Goal: Task Accomplishment & Management: Use online tool/utility

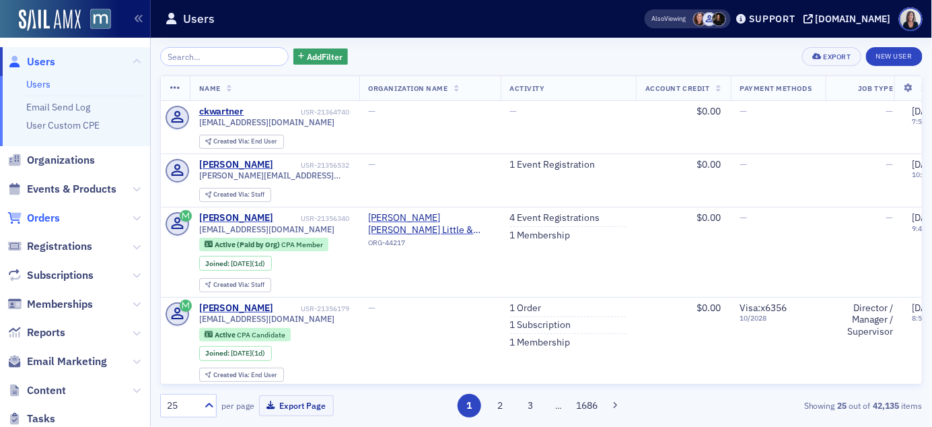
click at [42, 217] on span "Orders" at bounding box center [43, 218] width 33 height 15
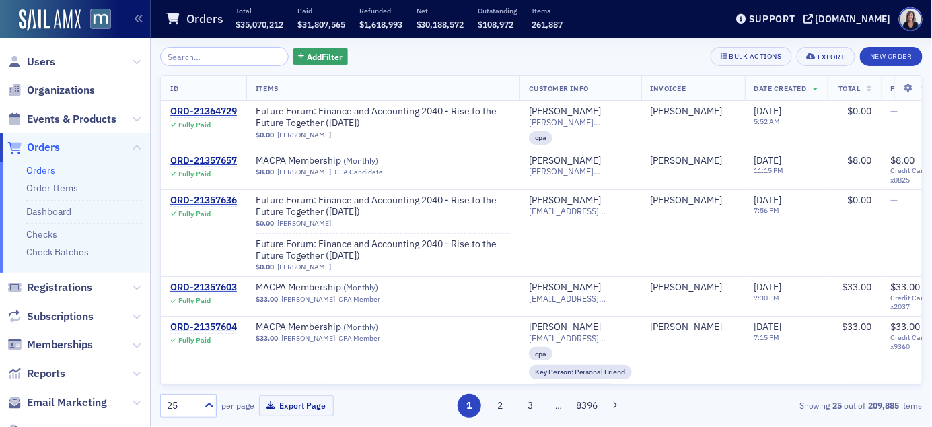
click at [186, 58] on input "search" at bounding box center [224, 56] width 128 height 19
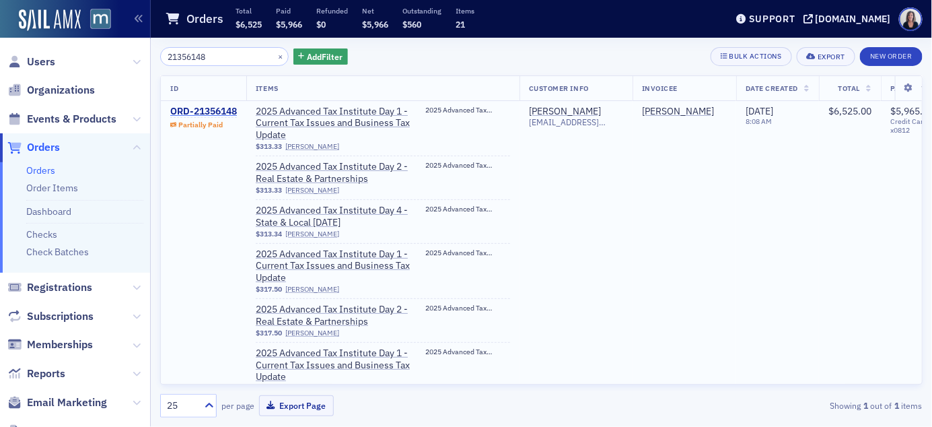
type input "21356148"
click at [185, 112] on div "ORD-21356148" at bounding box center [203, 112] width 67 height 12
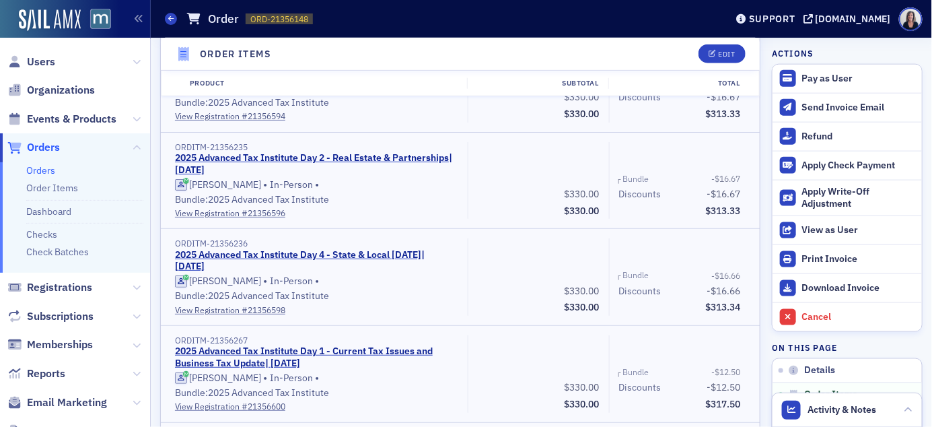
scroll to position [508, 0]
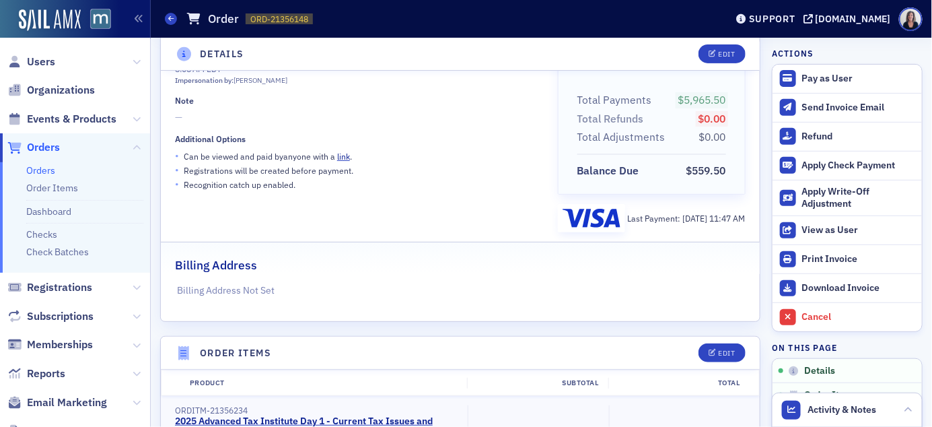
scroll to position [73, 0]
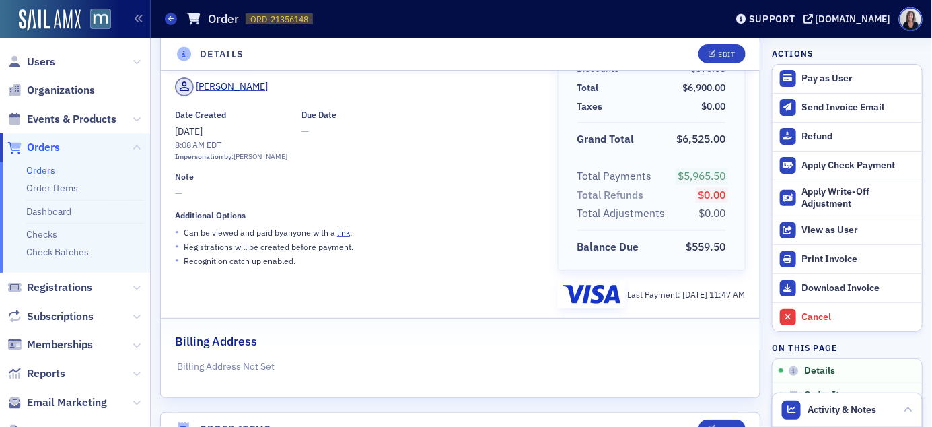
click at [307, 79] on div "Brandi Selby" at bounding box center [357, 88] width 364 height 23
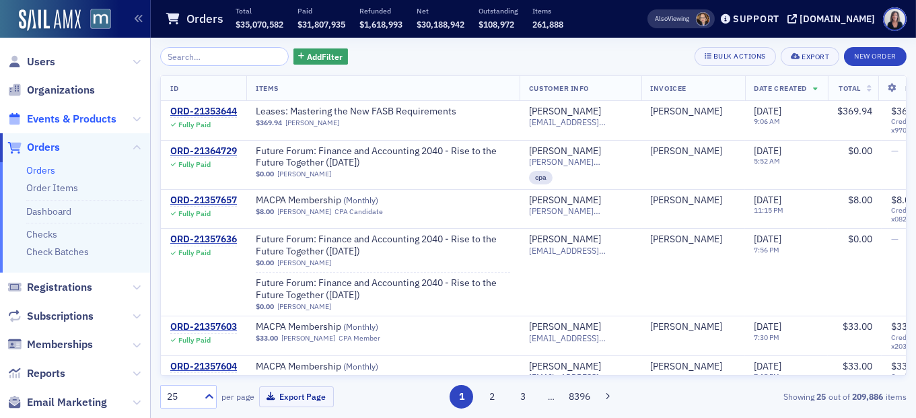
click at [87, 118] on span "Events & Products" at bounding box center [71, 119] width 89 height 15
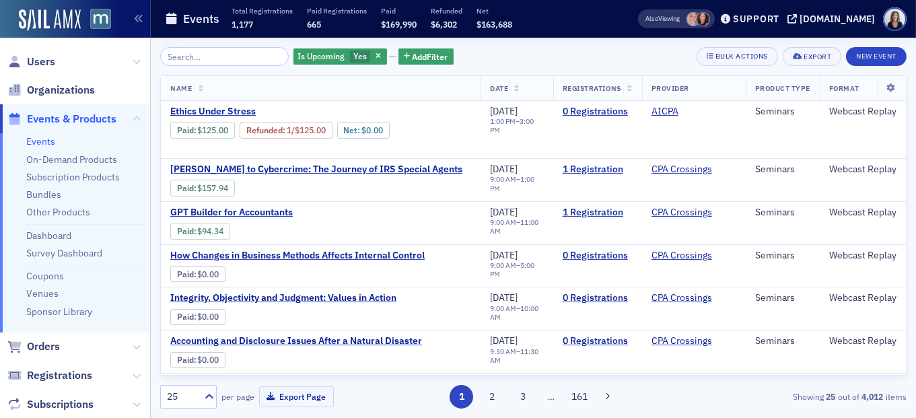
click at [198, 51] on input "search" at bounding box center [224, 56] width 128 height 19
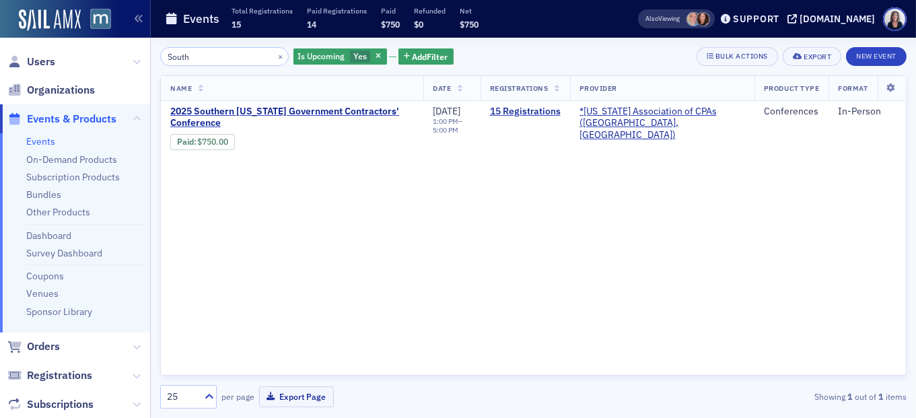
type input "South"
click at [354, 110] on span "2025 Southern Maryland Government Contractors' Conference" at bounding box center [292, 118] width 244 height 24
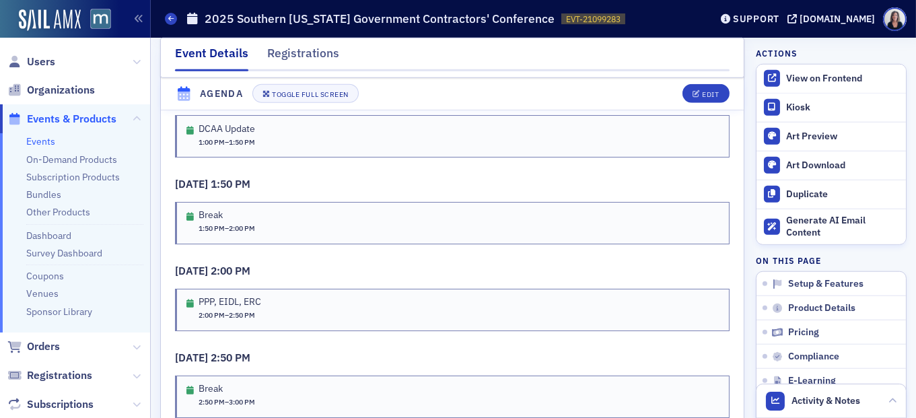
scroll to position [2119, 0]
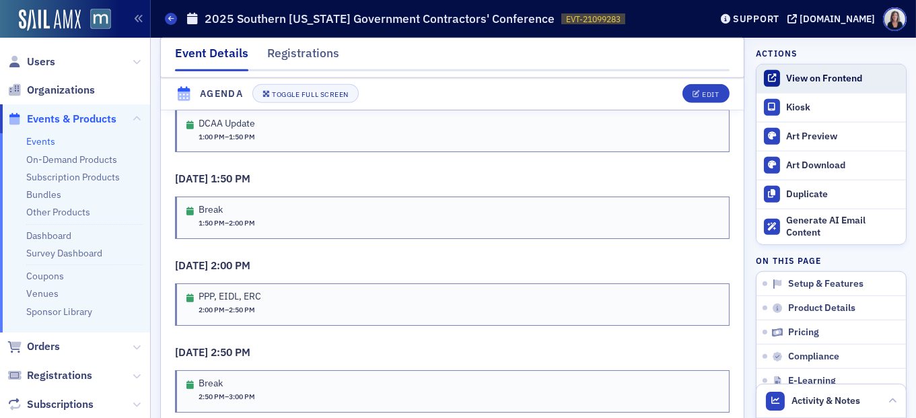
click at [802, 77] on div "View on Frontend" at bounding box center [842, 79] width 113 height 12
click at [100, 119] on span "Events & Products" at bounding box center [71, 119] width 89 height 15
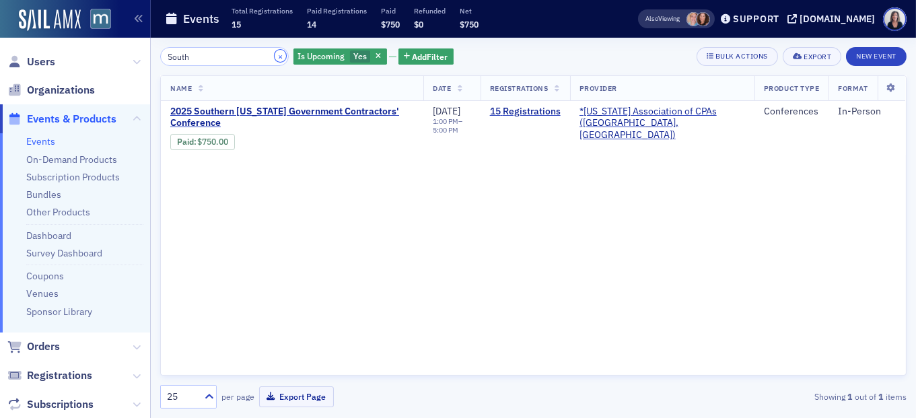
click at [274, 52] on button "×" at bounding box center [280, 56] width 12 height 12
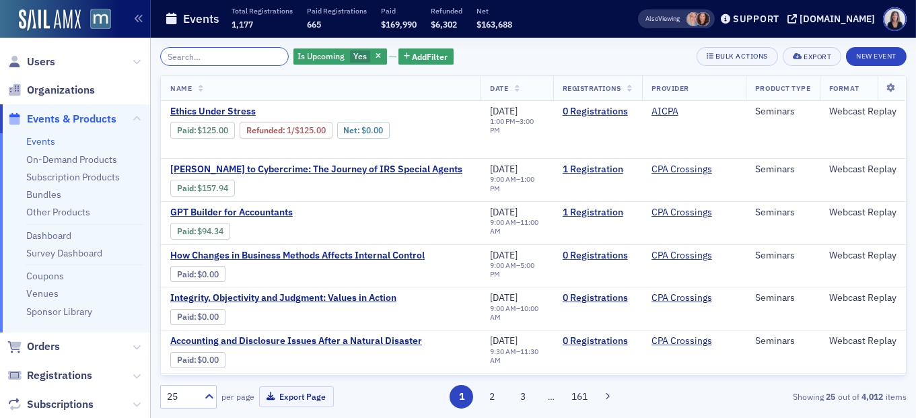
click at [263, 55] on input "search" at bounding box center [224, 56] width 128 height 19
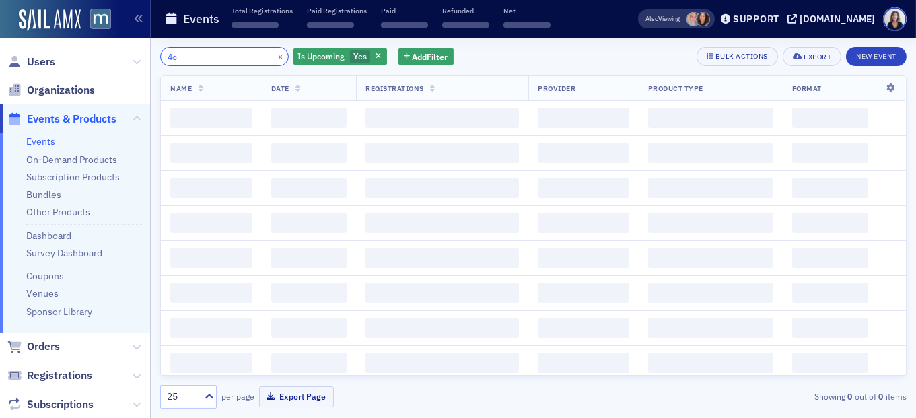
type input "4"
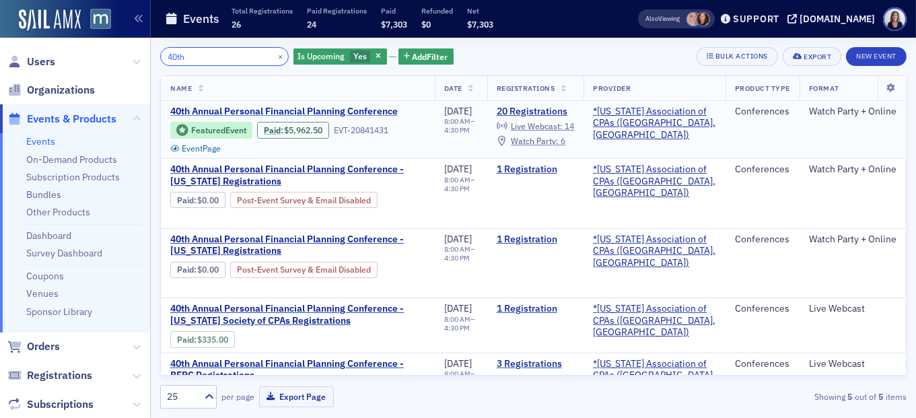
type input "40th"
click at [258, 108] on span "40th Annual Personal Financial Planning Conference" at bounding box center [283, 112] width 227 height 12
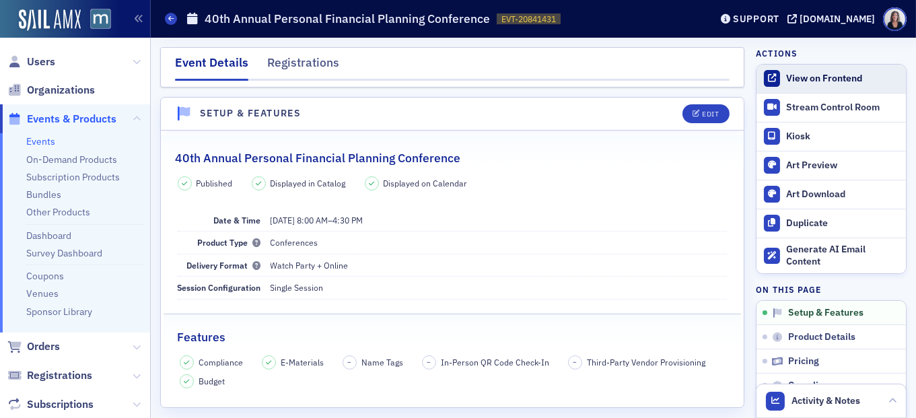
click at [824, 74] on div "View on Frontend" at bounding box center [842, 79] width 113 height 12
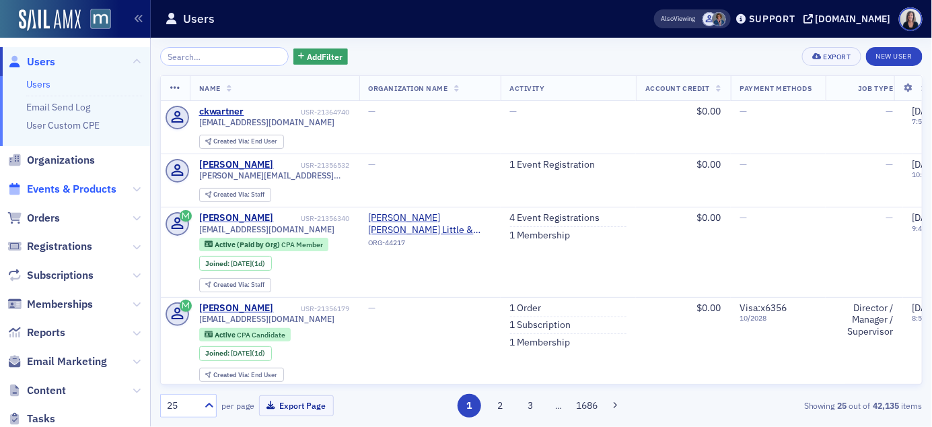
click at [75, 189] on span "Events & Products" at bounding box center [71, 189] width 89 height 15
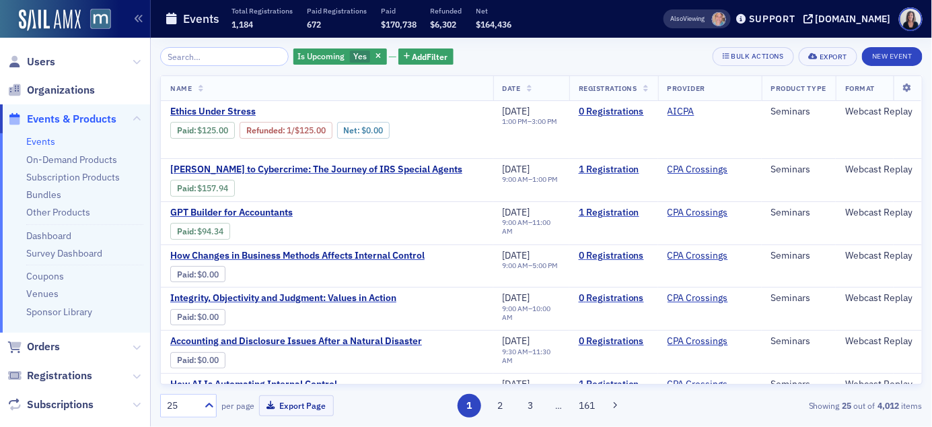
click at [97, 118] on span "Events & Products" at bounding box center [71, 119] width 89 height 15
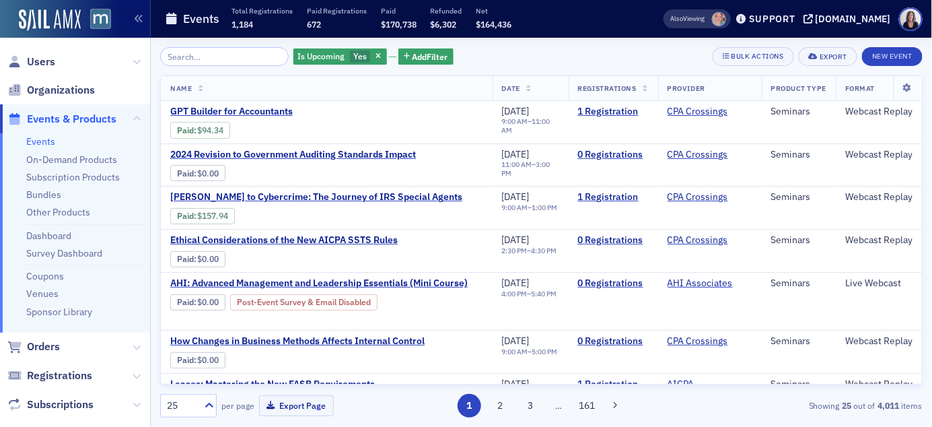
click at [221, 59] on input "search" at bounding box center [224, 56] width 128 height 19
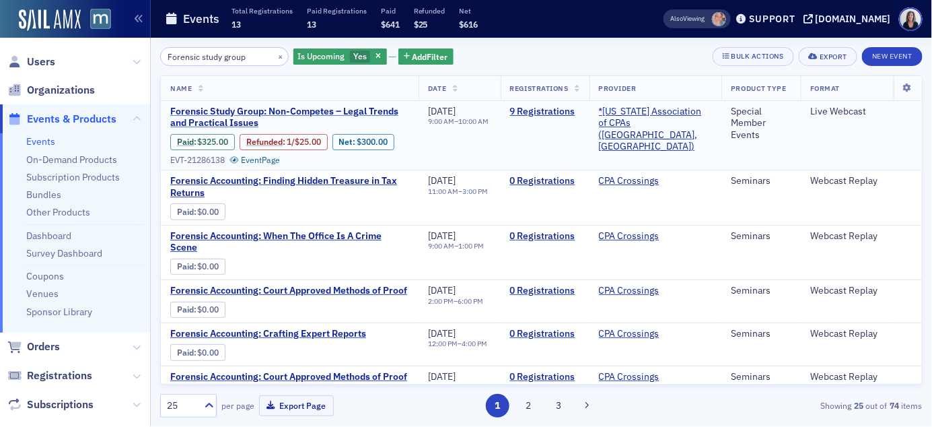
type input "Forensic study group"
click at [313, 107] on span "Forensic Study Group: Non-Competes – Legal Trends and Practical Issues" at bounding box center [289, 118] width 239 height 24
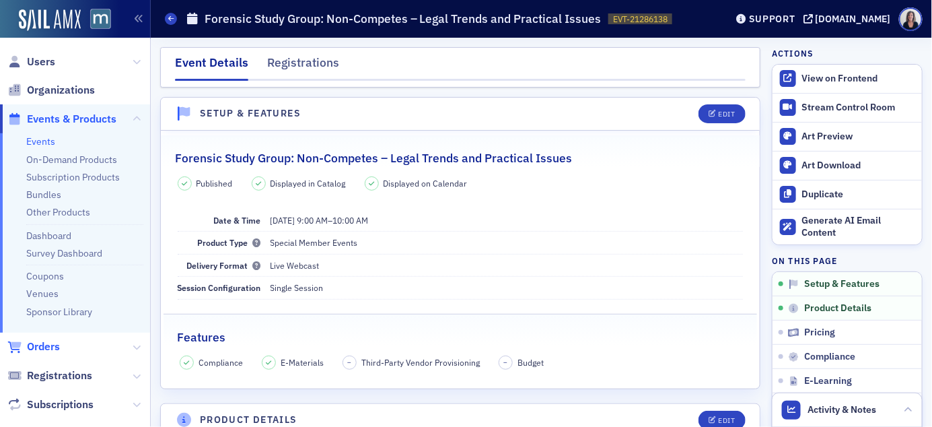
click at [54, 350] on span "Orders" at bounding box center [43, 346] width 33 height 15
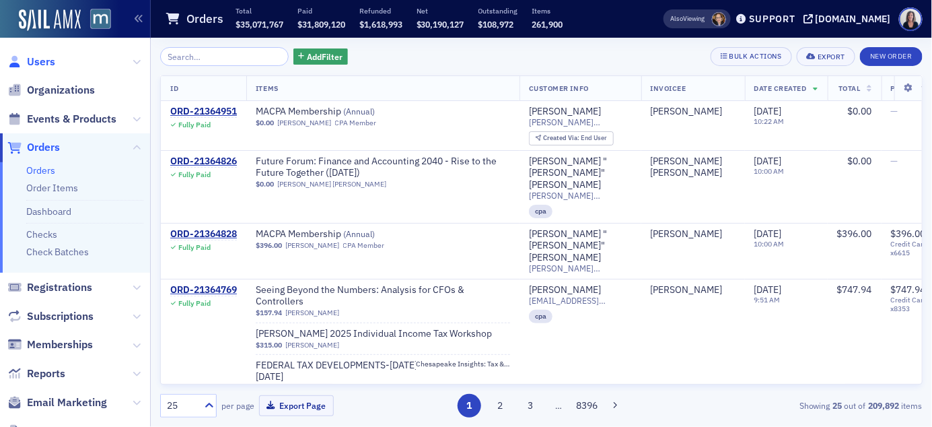
click at [53, 61] on span "Users" at bounding box center [41, 61] width 28 height 15
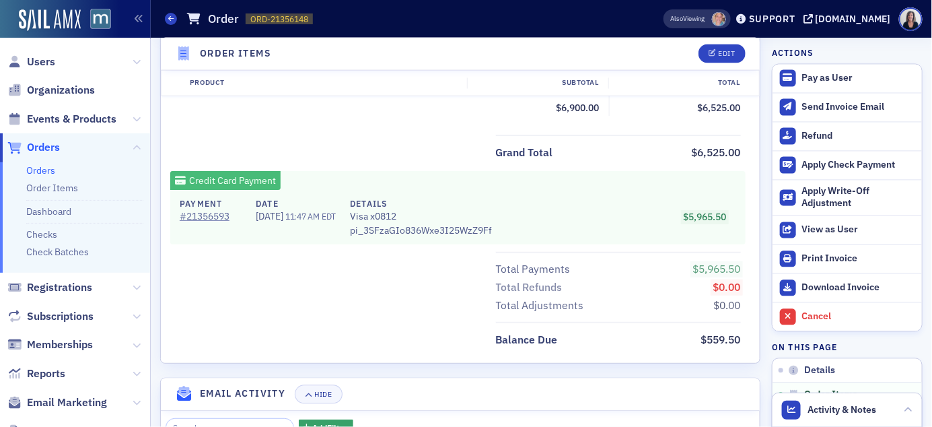
scroll to position [2559, 0]
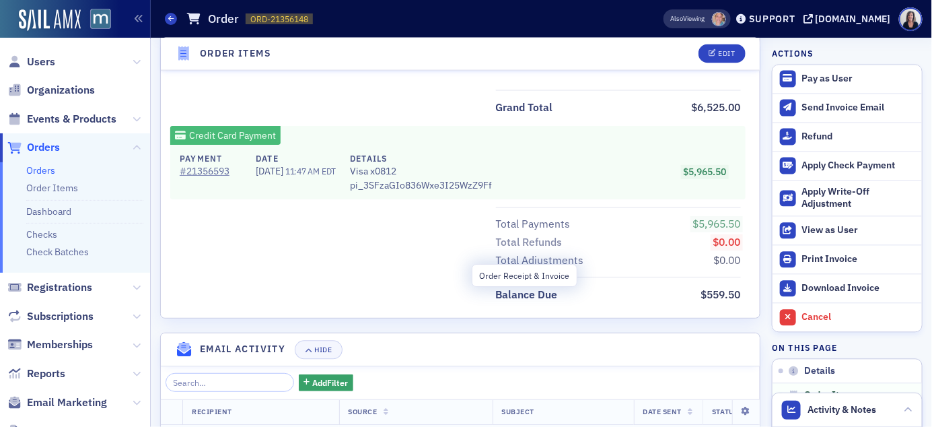
click at [443, 426] on span "Order Receipt & Invoice" at bounding box center [409, 435] width 122 height 12
click at [434, 426] on span "Order Receipt & Invoice" at bounding box center [409, 435] width 122 height 12
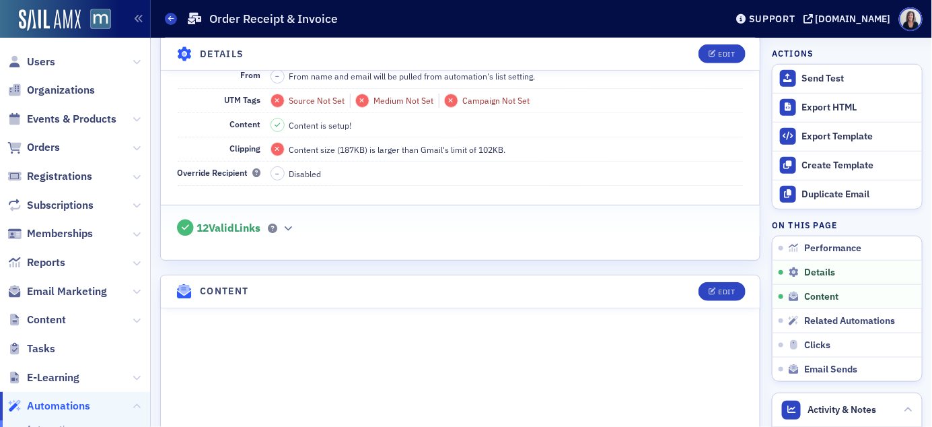
scroll to position [385, 0]
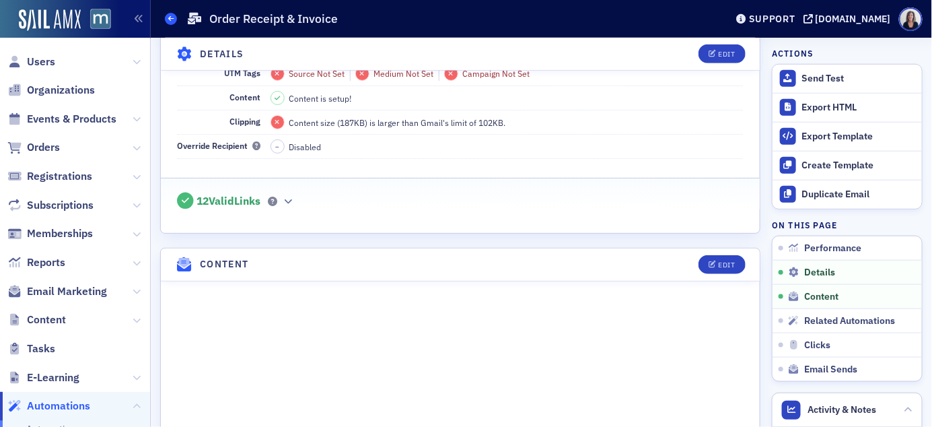
click at [174, 19] on span at bounding box center [171, 19] width 12 height 12
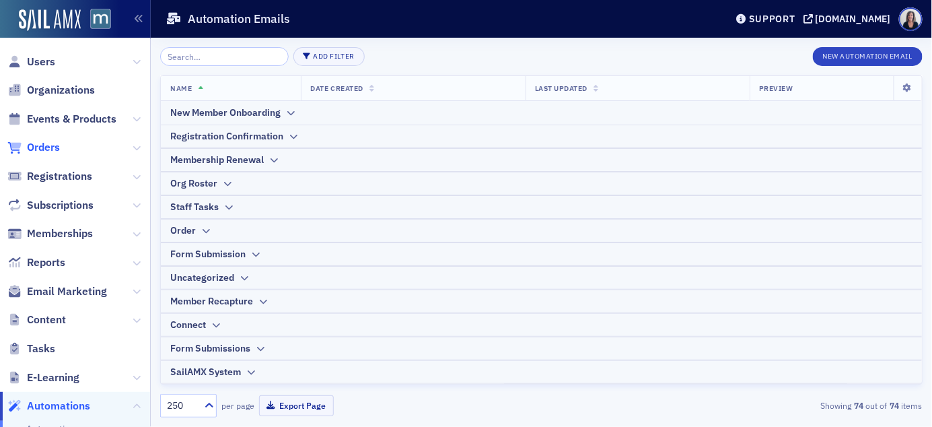
click at [55, 143] on span "Orders" at bounding box center [43, 147] width 33 height 15
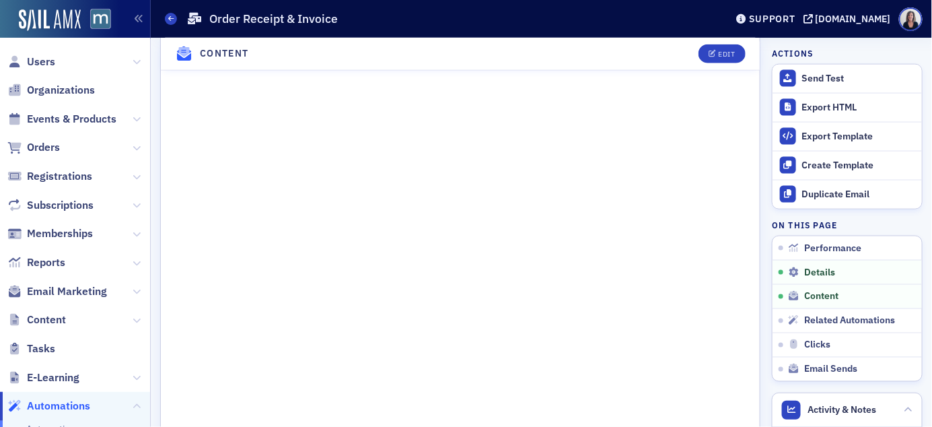
scroll to position [606, 0]
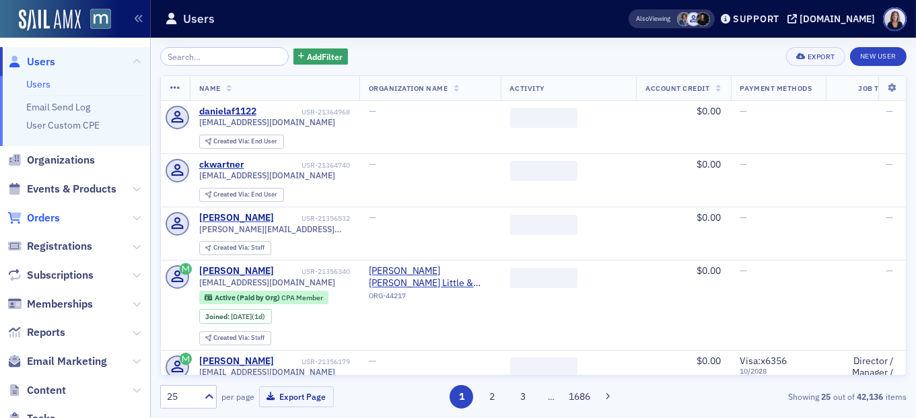
click at [54, 219] on span "Orders" at bounding box center [43, 218] width 33 height 15
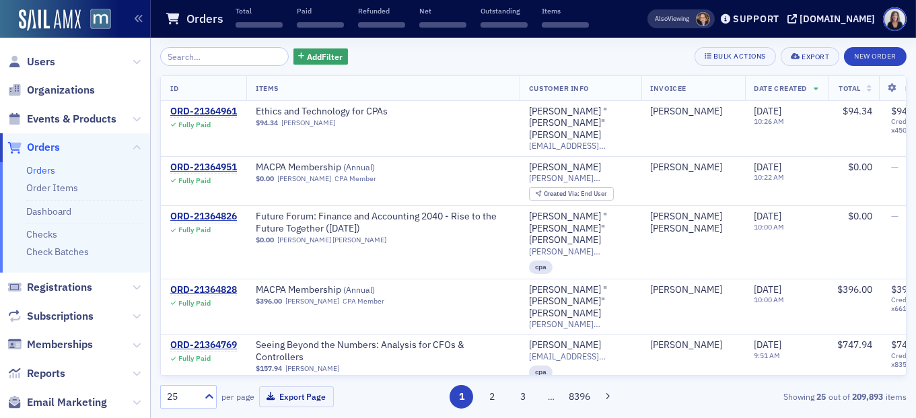
click at [236, 57] on input "search" at bounding box center [224, 56] width 128 height 19
click at [231, 55] on input "search" at bounding box center [224, 56] width 128 height 19
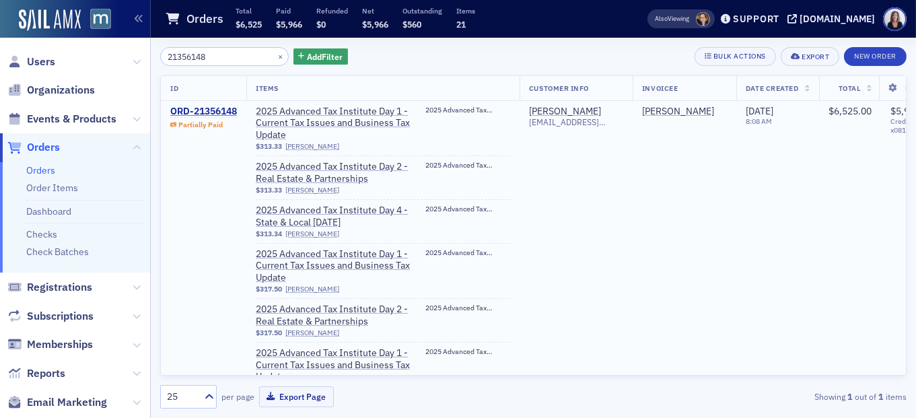
type input "21356148"
click at [226, 114] on div "ORD-21356148" at bounding box center [203, 112] width 67 height 12
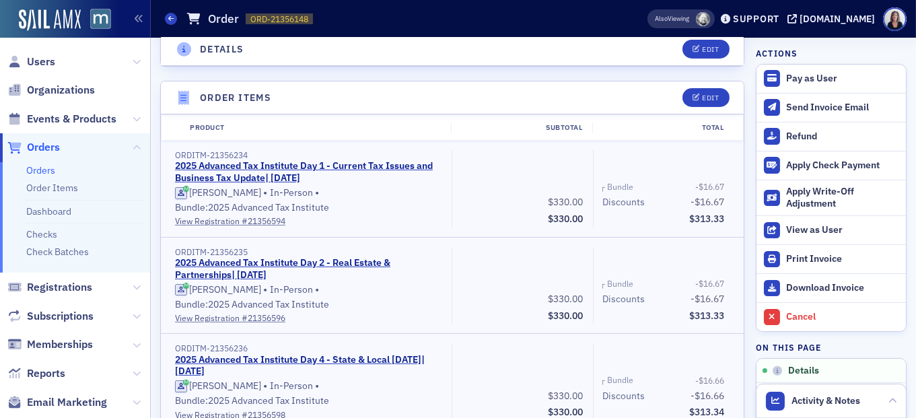
scroll to position [405, 0]
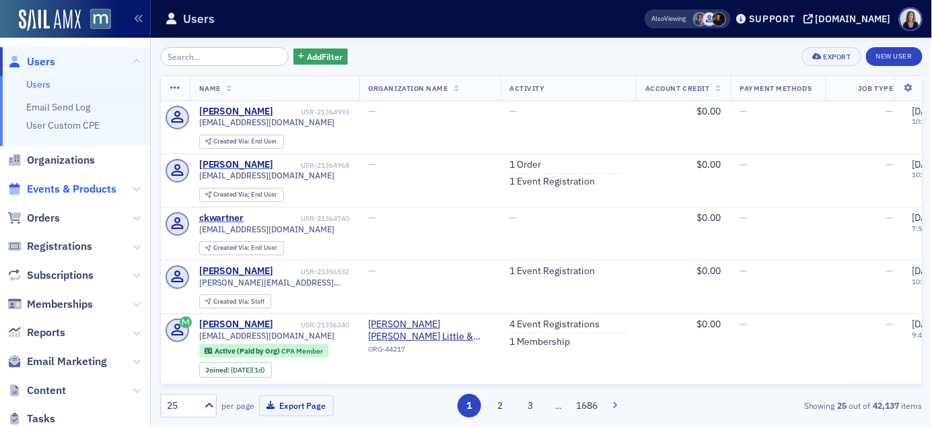
click at [100, 187] on span "Events & Products" at bounding box center [71, 189] width 89 height 15
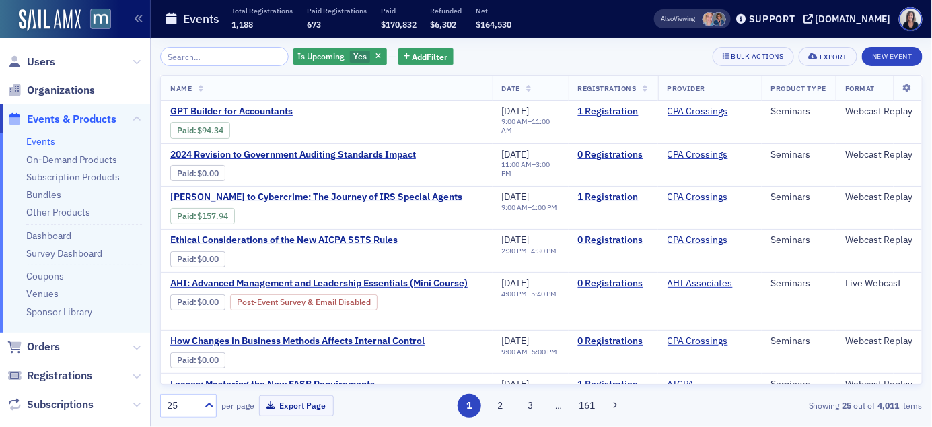
click at [205, 59] on input "search" at bounding box center [224, 56] width 128 height 19
click at [68, 120] on span "Events & Products" at bounding box center [71, 119] width 89 height 15
click at [231, 55] on input "search" at bounding box center [224, 56] width 128 height 19
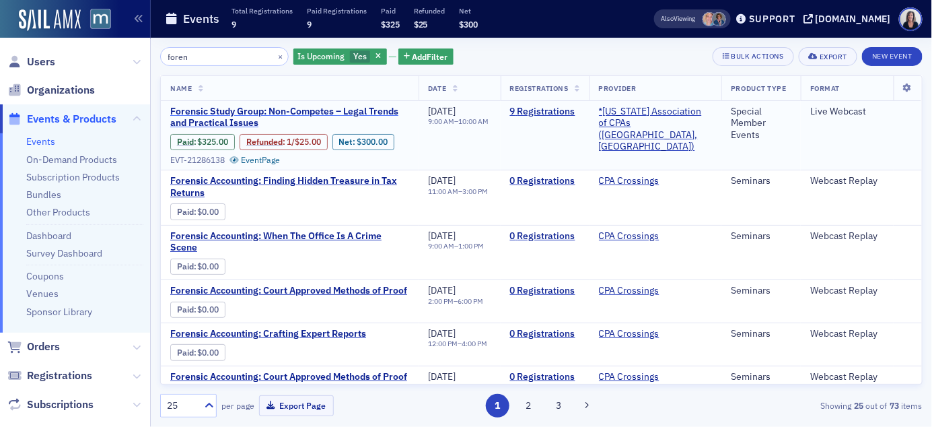
type input "foren"
click at [242, 110] on span "Forensic Study Group: Non-Competes – Legal Trends and Practical Issues" at bounding box center [289, 118] width 239 height 24
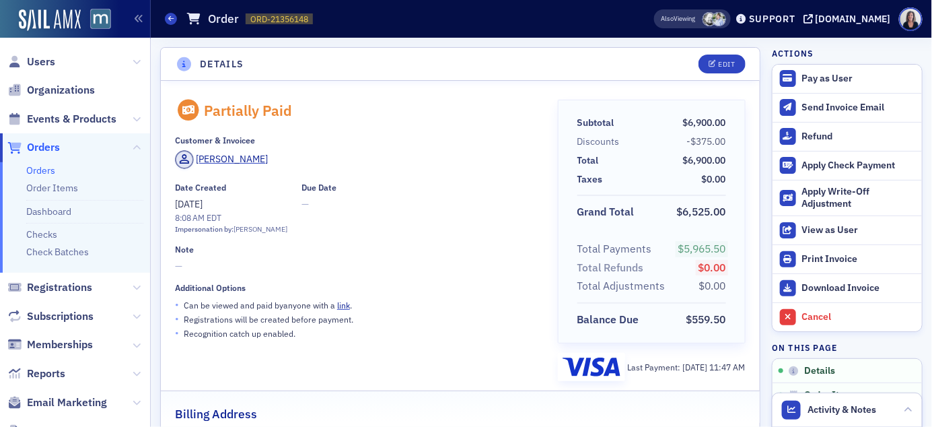
scroll to position [73, 0]
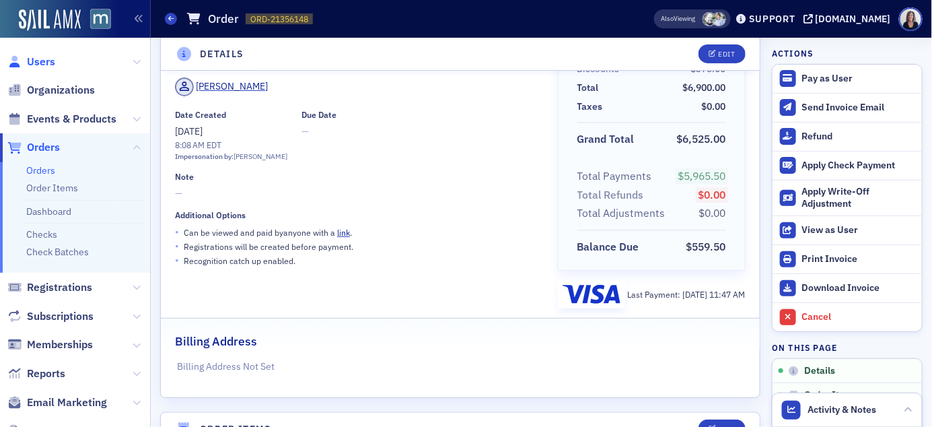
click at [53, 59] on span "Users" at bounding box center [41, 61] width 28 height 15
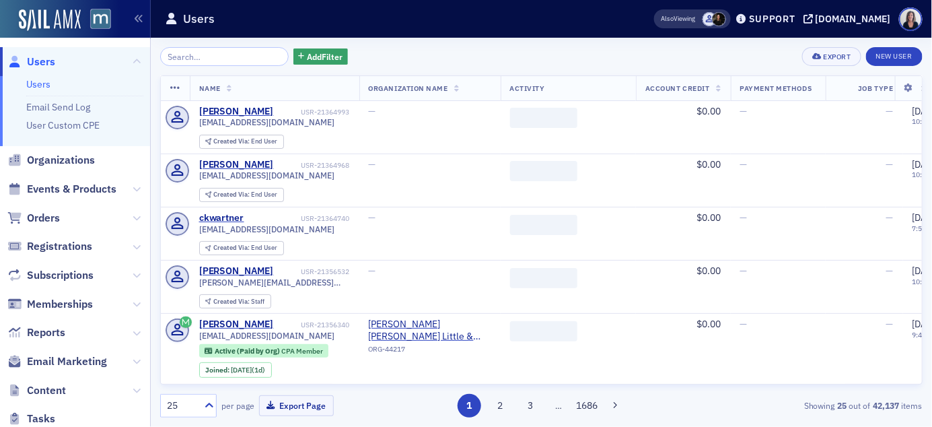
click at [227, 50] on input "search" at bounding box center [224, 56] width 128 height 19
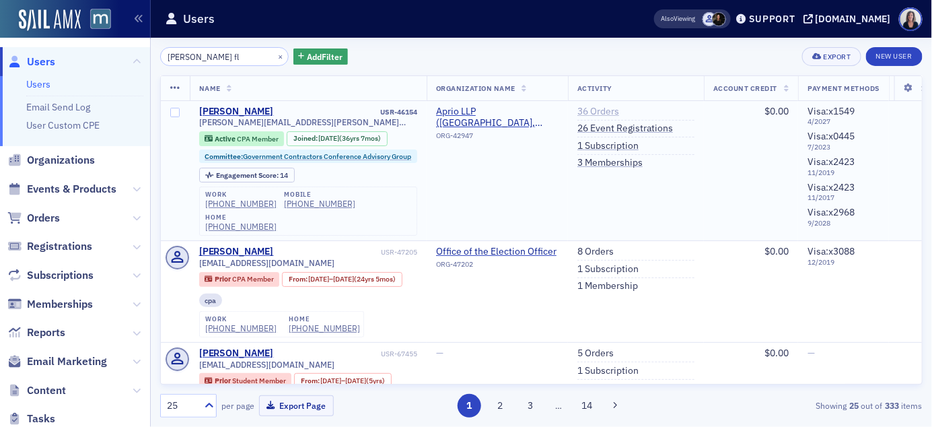
type input "Teresa fl"
click at [600, 109] on link "36 Orders" at bounding box center [598, 112] width 42 height 12
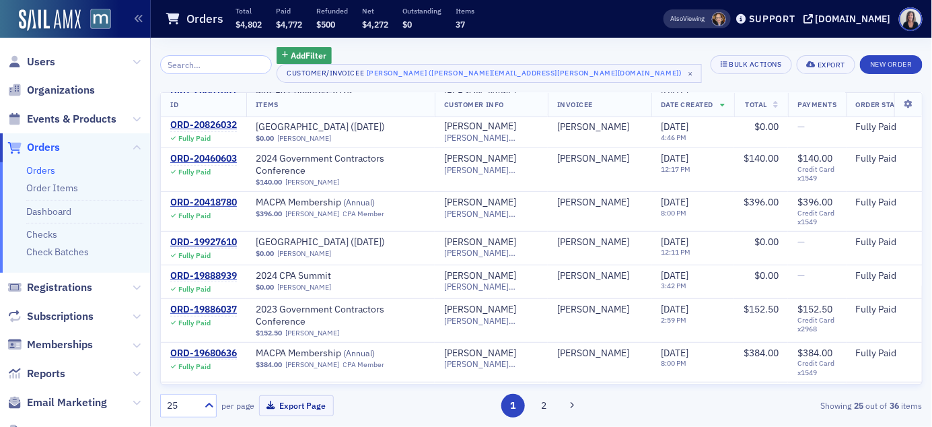
scroll to position [124, 0]
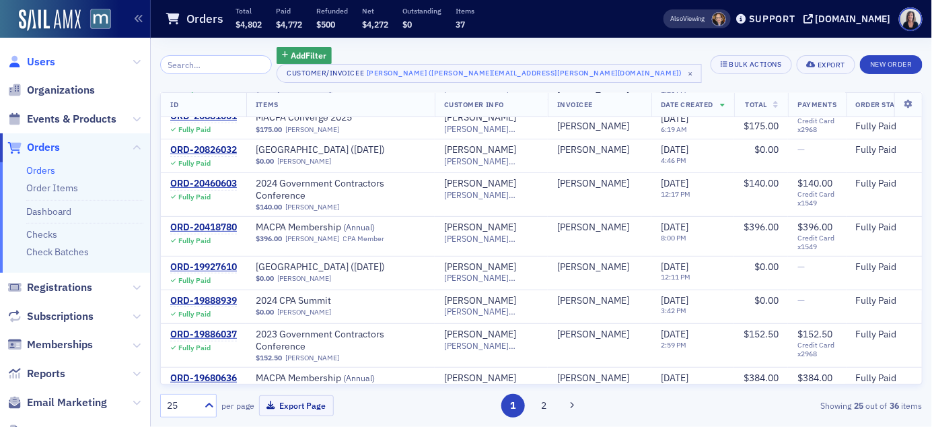
click at [43, 62] on span "Users" at bounding box center [41, 61] width 28 height 15
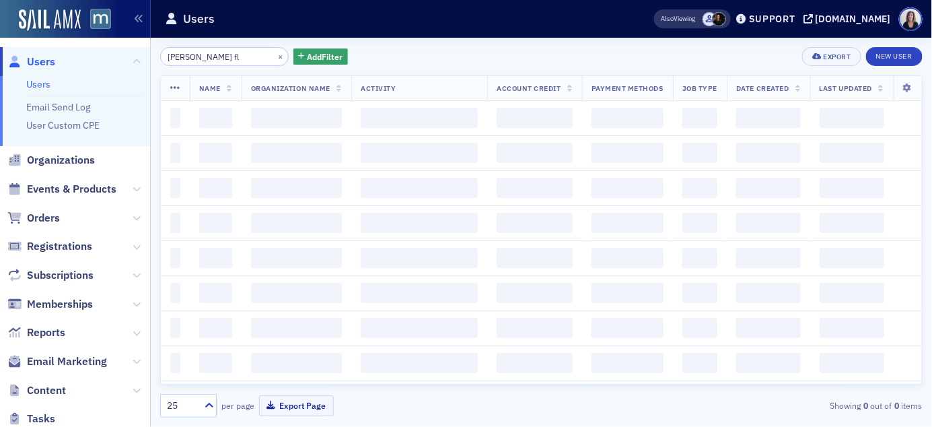
click at [225, 65] on input "Teresa fl" at bounding box center [224, 56] width 128 height 19
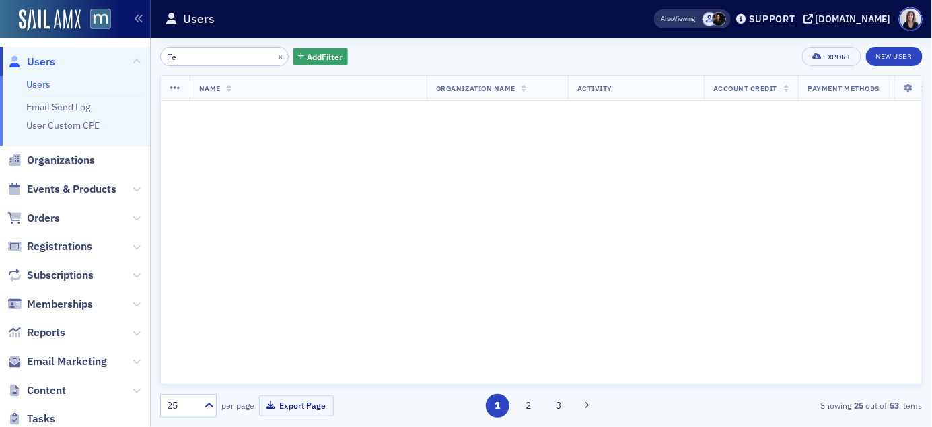
type input "T"
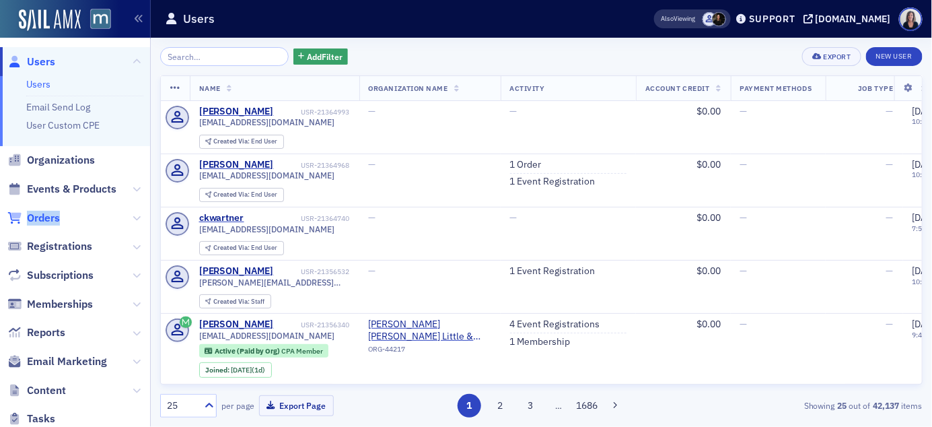
click at [42, 217] on span "Orders" at bounding box center [43, 218] width 33 height 15
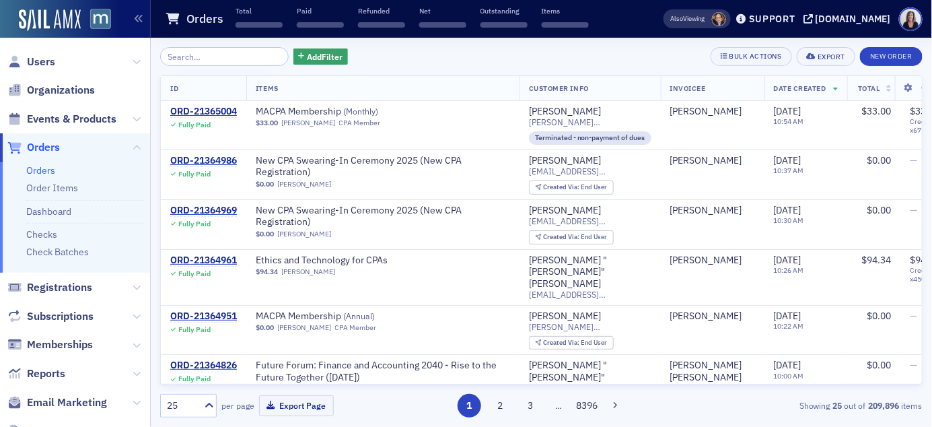
click at [216, 54] on input "search" at bounding box center [224, 56] width 128 height 19
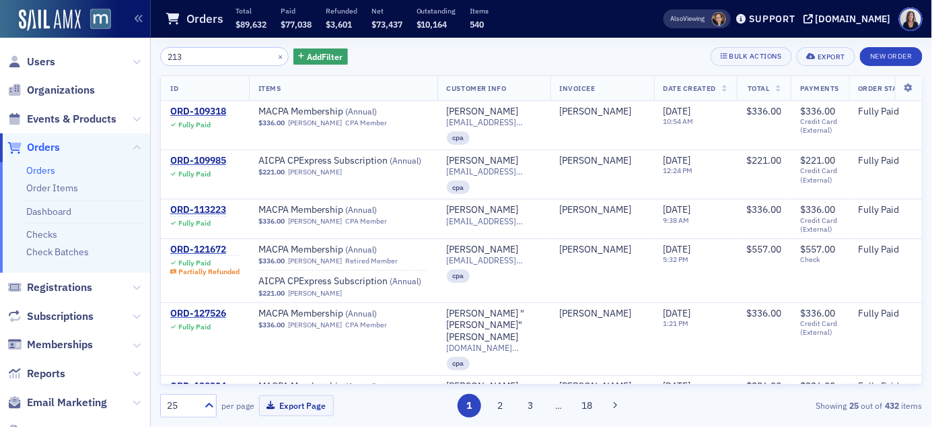
type input "213"
click at [47, 60] on span "Users" at bounding box center [41, 61] width 28 height 15
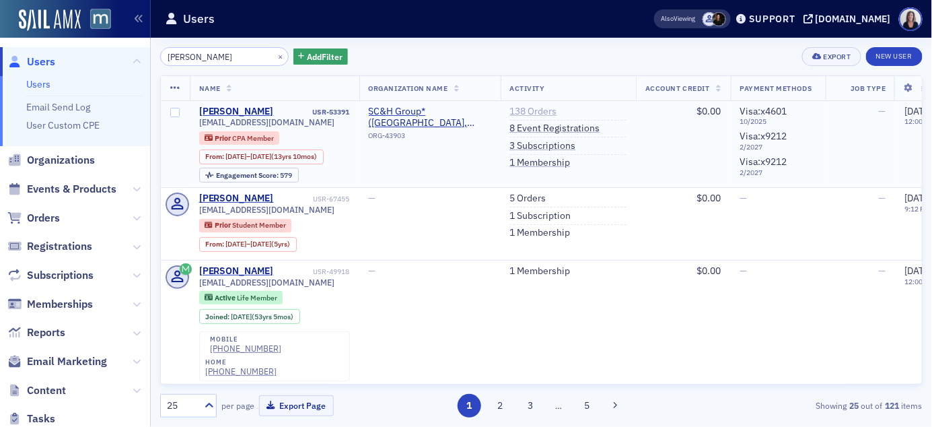
type input "Teresa morris"
click at [541, 107] on link "138 Orders" at bounding box center [533, 112] width 47 height 12
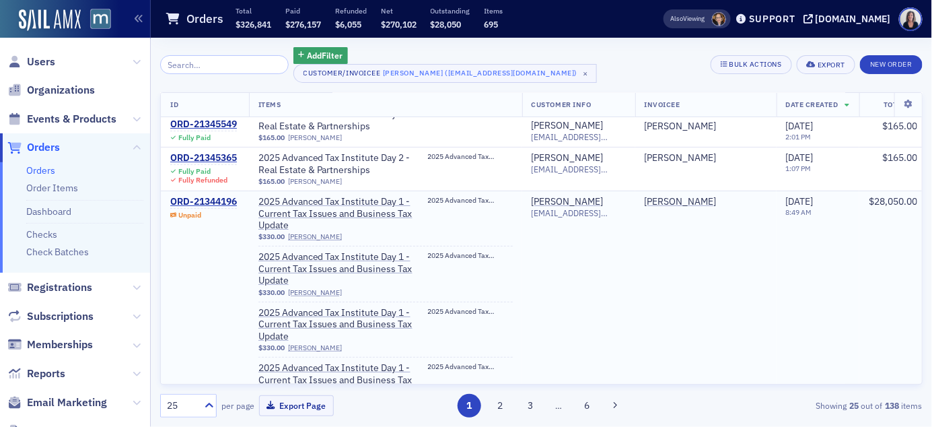
scroll to position [17, 0]
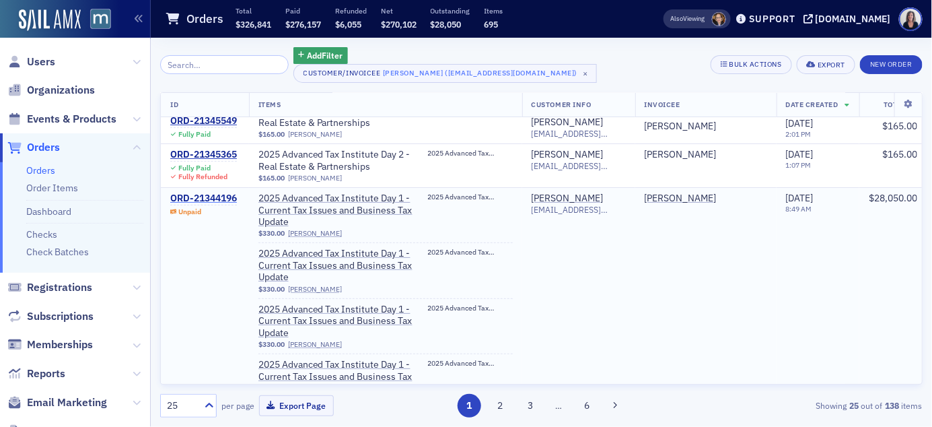
click at [225, 195] on div "ORD-21344196" at bounding box center [203, 198] width 67 height 12
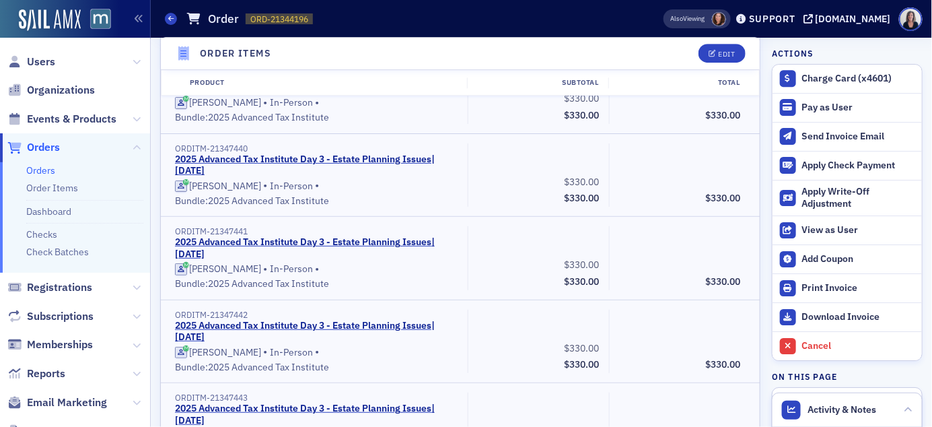
scroll to position [6456, 0]
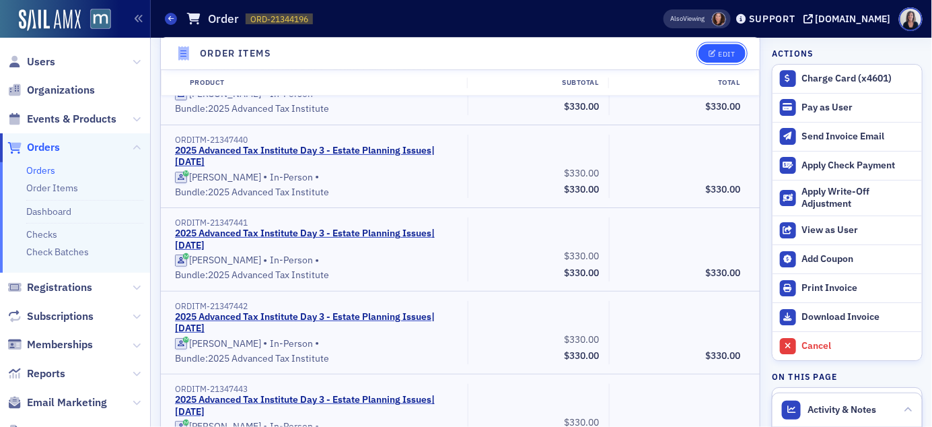
click at [724, 55] on div "Edit" at bounding box center [726, 53] width 17 height 7
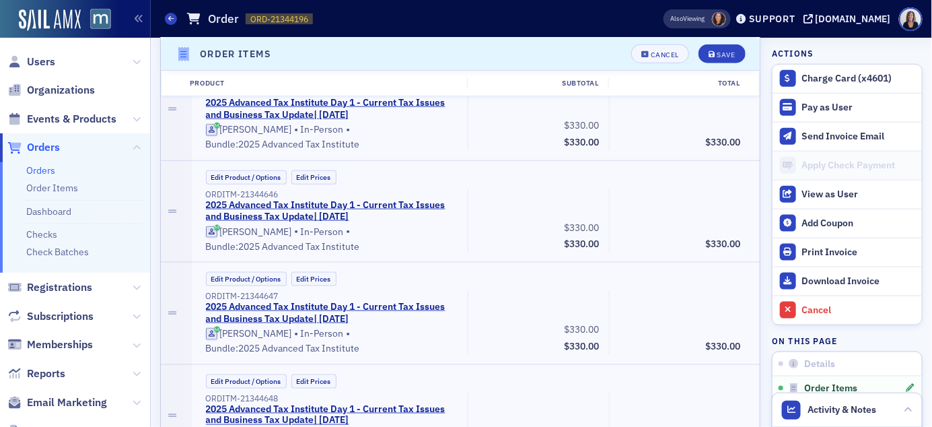
scroll to position [411, 0]
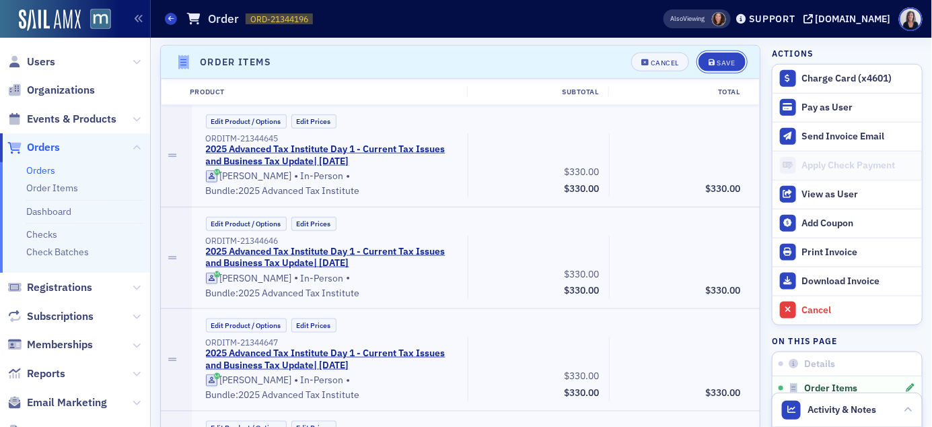
click at [724, 55] on button "Save" at bounding box center [721, 61] width 46 height 19
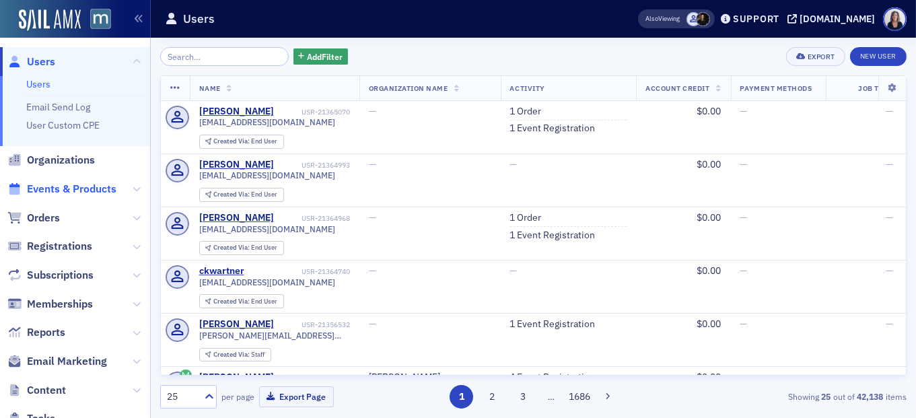
click at [56, 186] on span "Events & Products" at bounding box center [71, 189] width 89 height 15
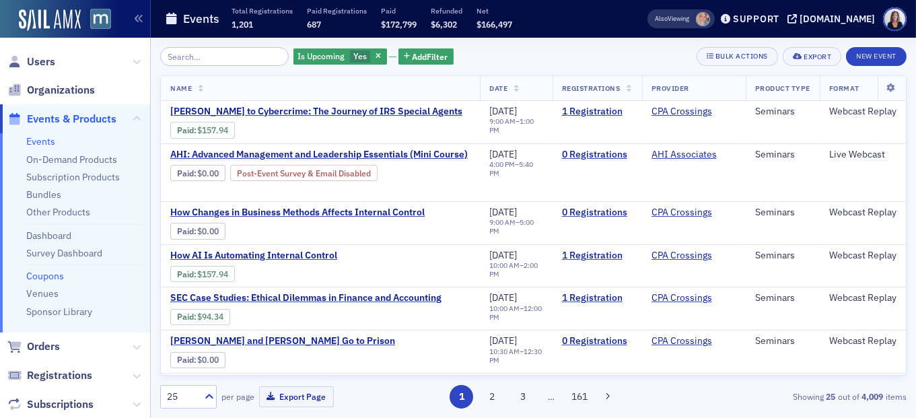
click at [45, 274] on link "Coupons" at bounding box center [45, 276] width 38 height 12
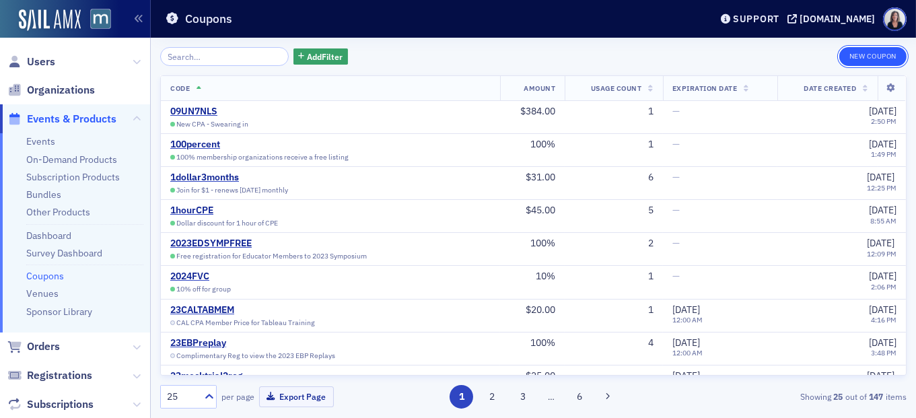
click at [858, 52] on button "New Coupon" at bounding box center [872, 56] width 67 height 19
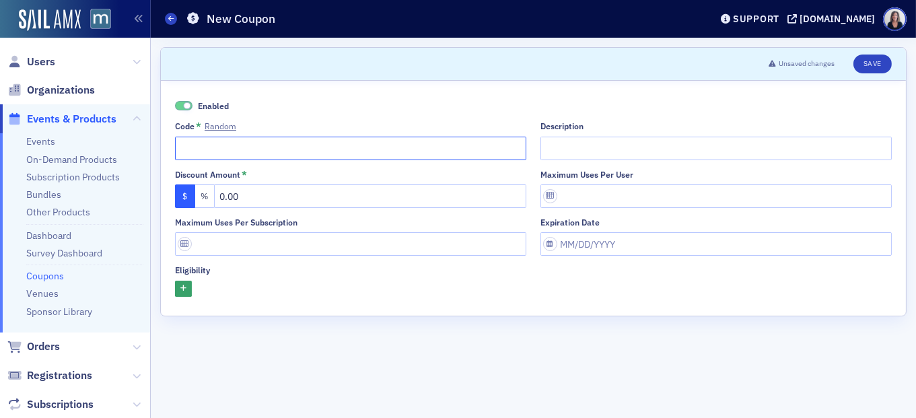
click at [451, 157] on input "Code * Random" at bounding box center [350, 149] width 351 height 24
type input "10disc"
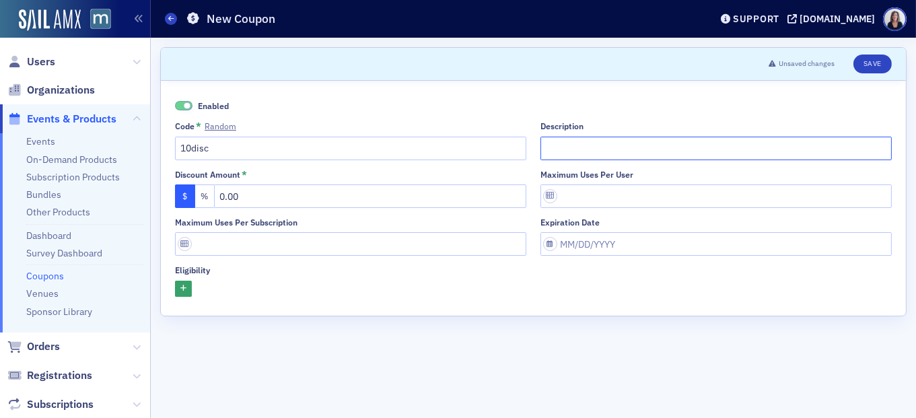
click at [630, 143] on input "Description" at bounding box center [715, 149] width 351 height 24
type input "10"
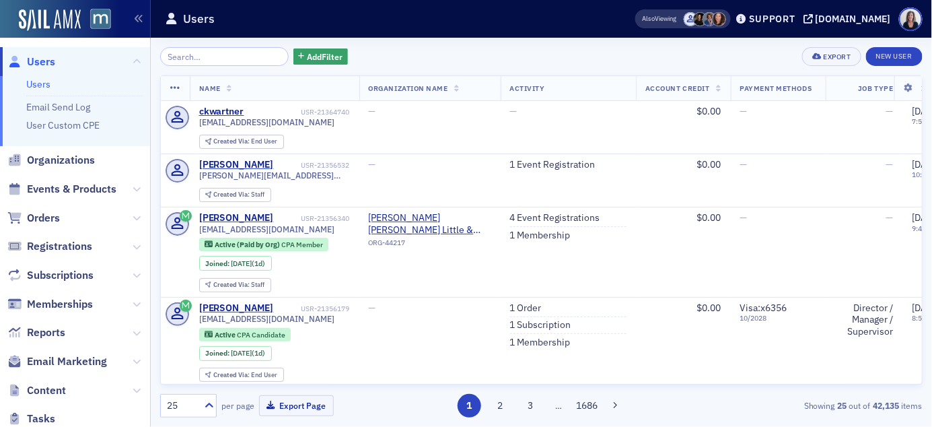
click at [54, 59] on span "Users" at bounding box center [75, 61] width 150 height 29
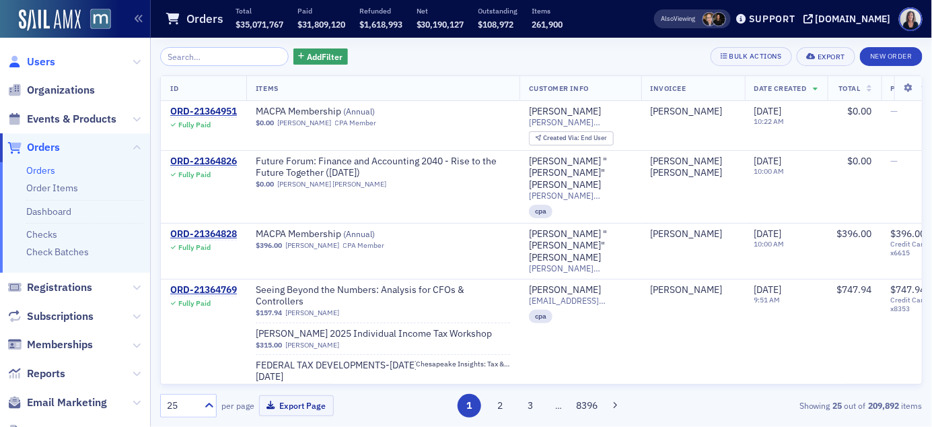
click at [40, 62] on span "Users" at bounding box center [41, 61] width 28 height 15
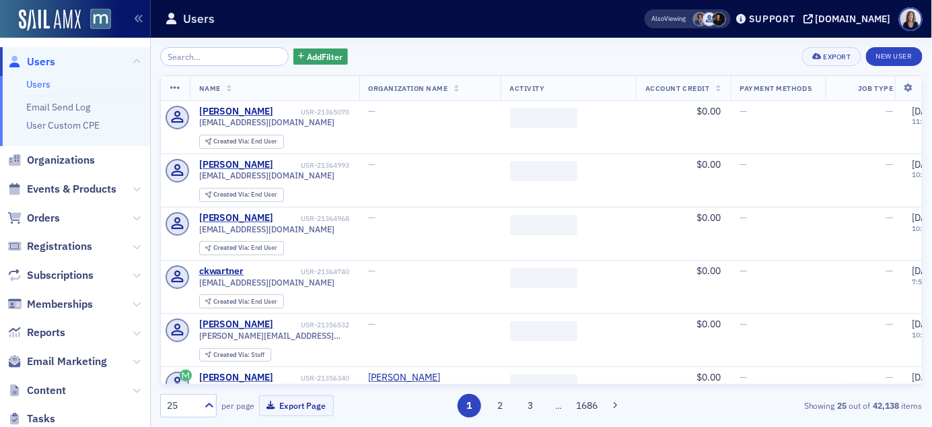
click at [248, 60] on input "search" at bounding box center [224, 56] width 128 height 19
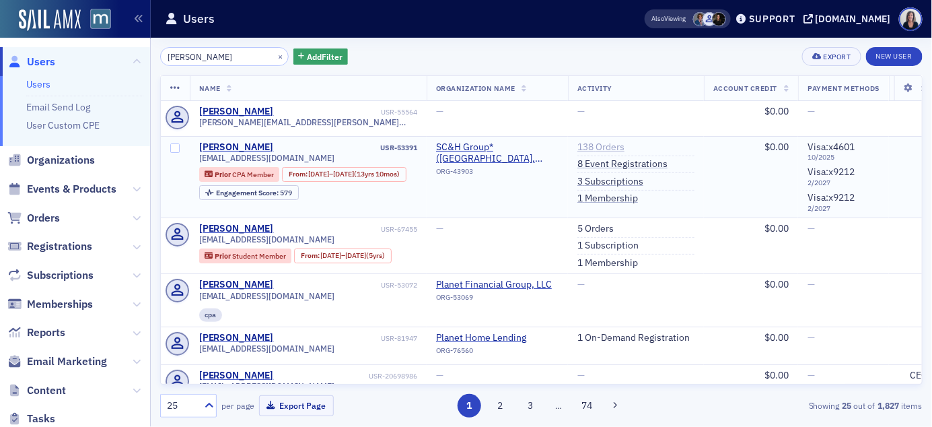
type input "Teresa mo"
click at [599, 148] on link "138 Orders" at bounding box center [600, 147] width 47 height 12
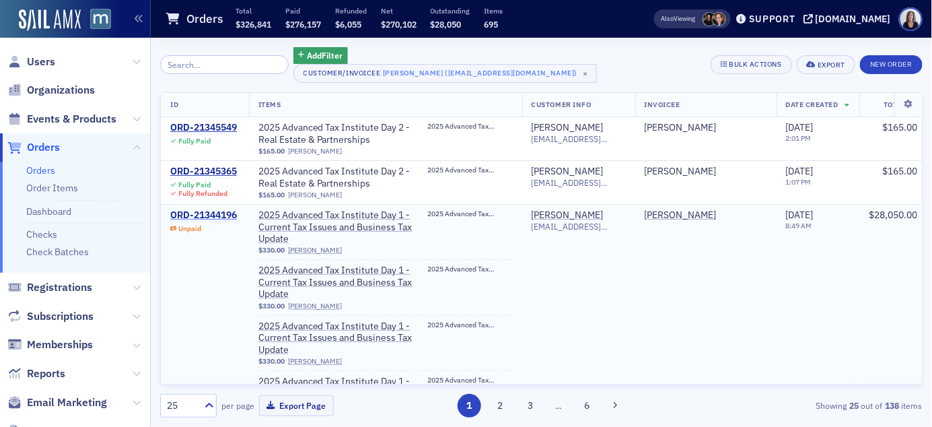
click at [225, 215] on div "ORD-21344196" at bounding box center [203, 215] width 67 height 12
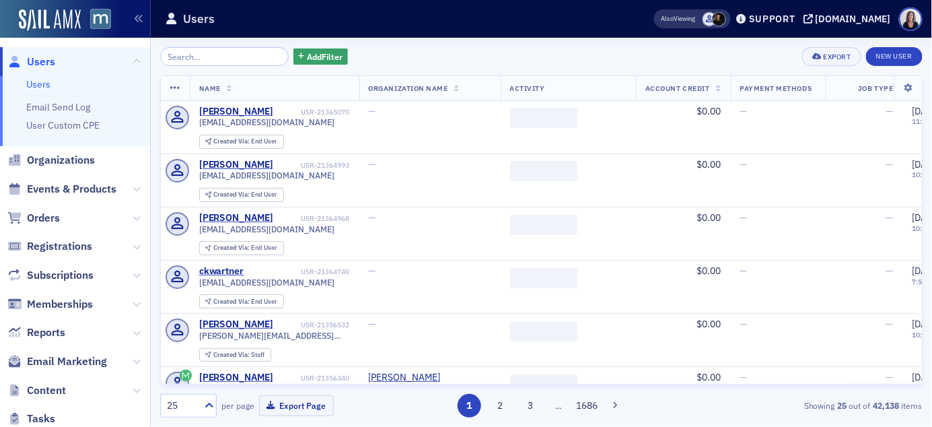
click at [184, 53] on input "search" at bounding box center [224, 56] width 128 height 19
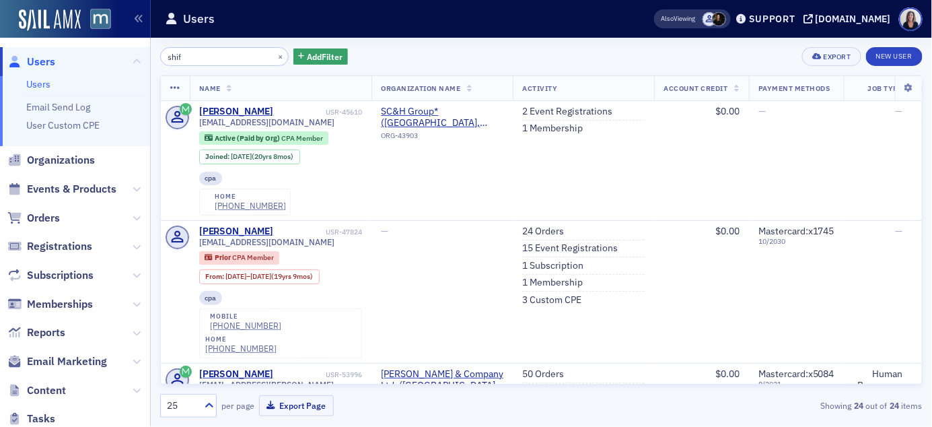
type input "shif"
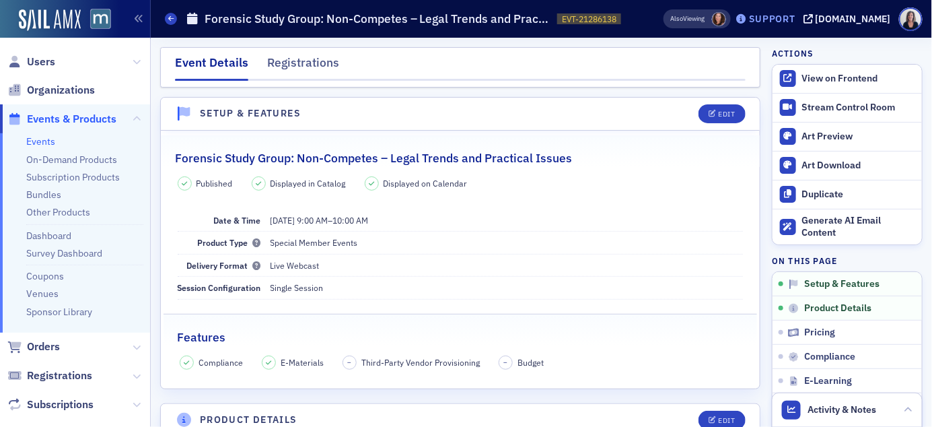
click at [795, 20] on div "Support" at bounding box center [772, 19] width 46 height 12
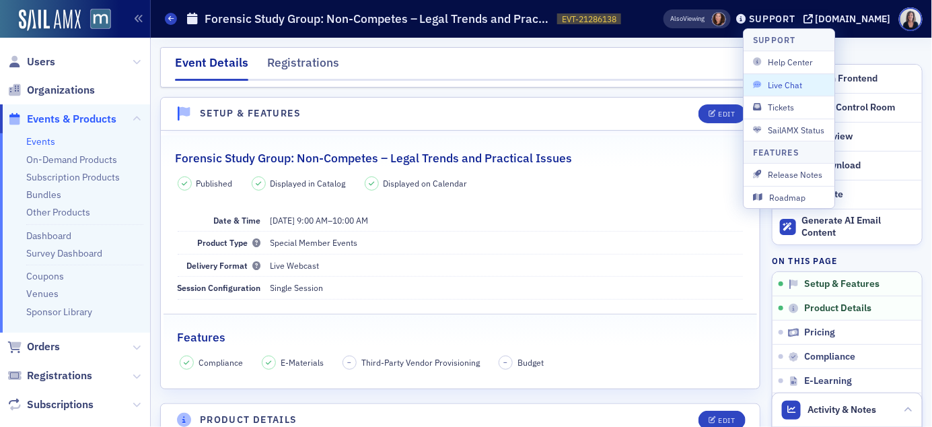
click at [792, 87] on span "Live Chat" at bounding box center [789, 85] width 72 height 12
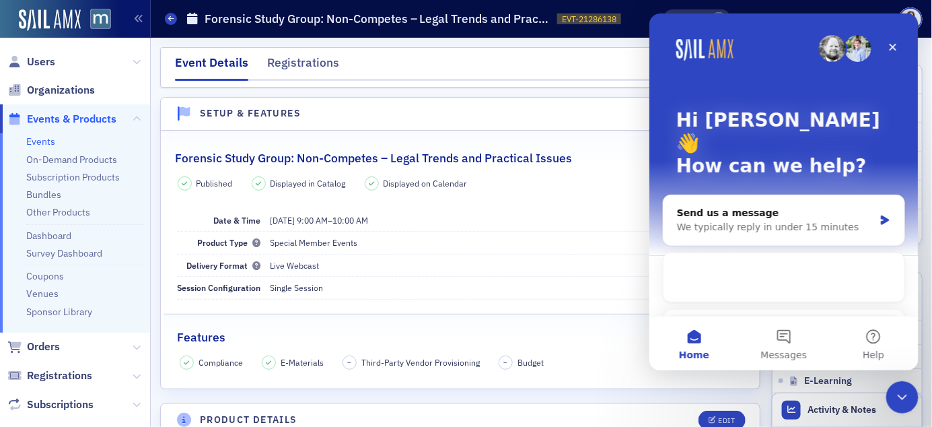
scroll to position [46, 0]
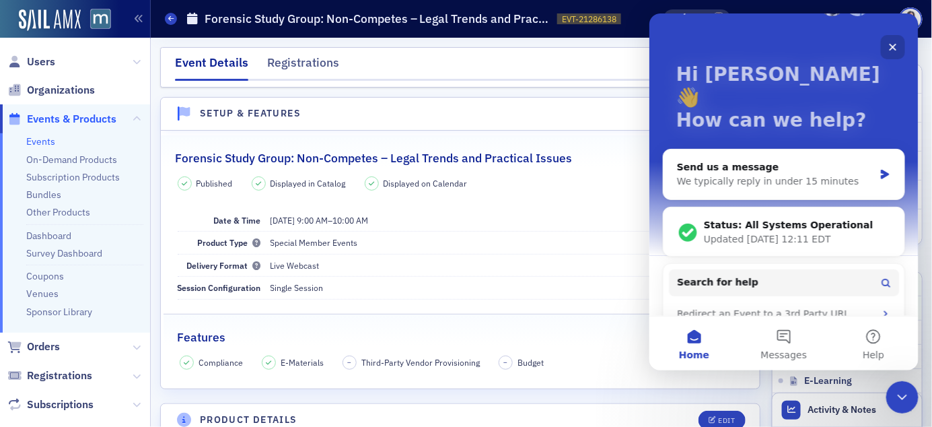
click at [896, 44] on icon "Close" at bounding box center [892, 46] width 11 height 11
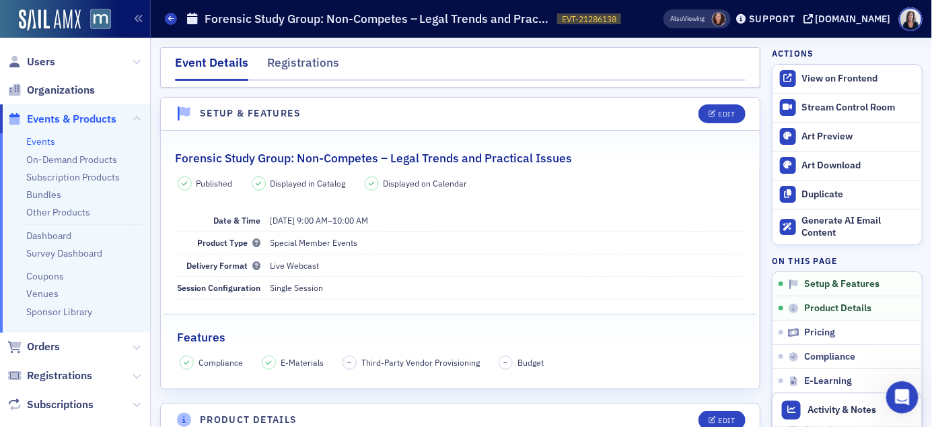
scroll to position [0, 0]
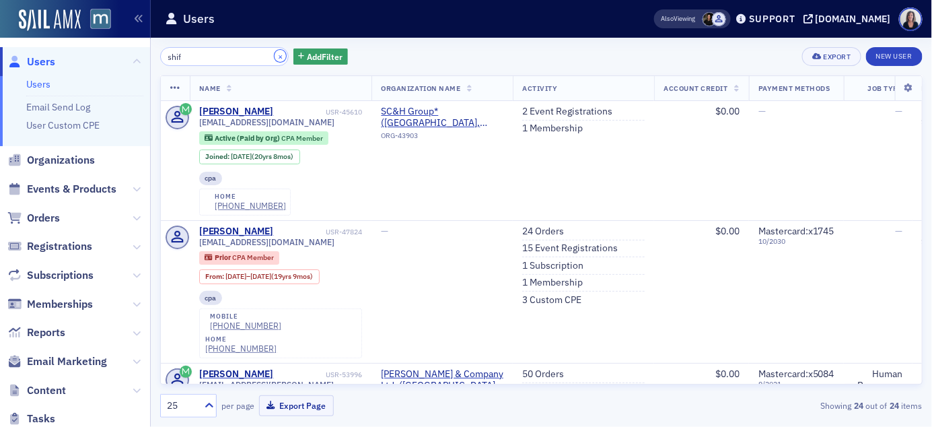
click at [274, 54] on button "×" at bounding box center [280, 56] width 12 height 12
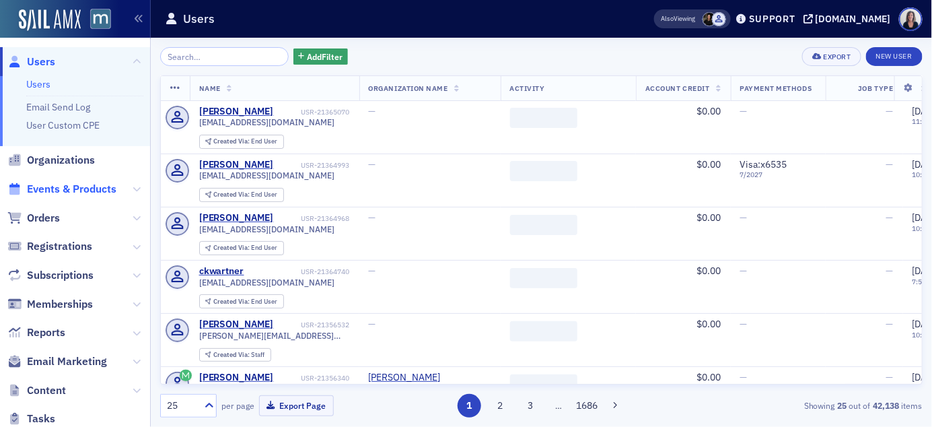
click at [94, 182] on span "Events & Products" at bounding box center [71, 189] width 89 height 15
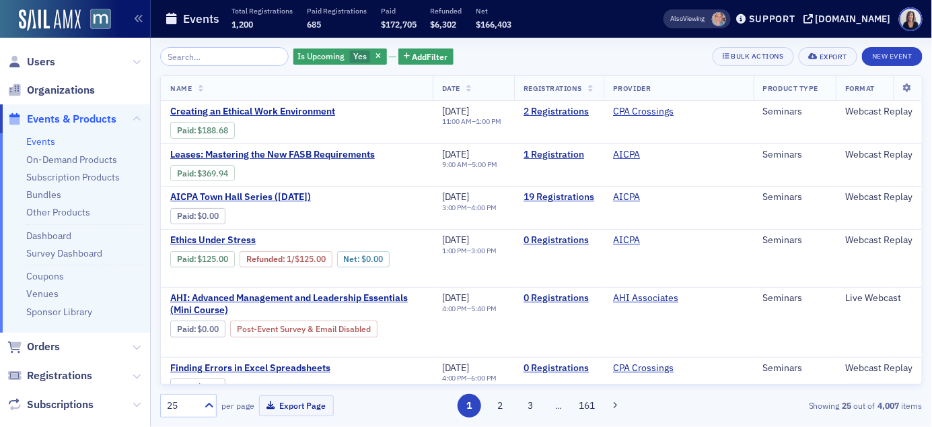
click at [83, 122] on span "Events & Products" at bounding box center [71, 119] width 89 height 15
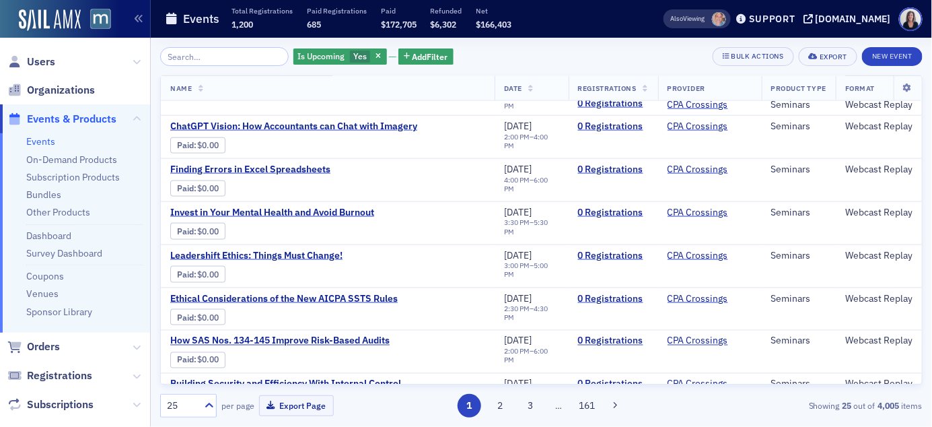
scroll to position [590, 0]
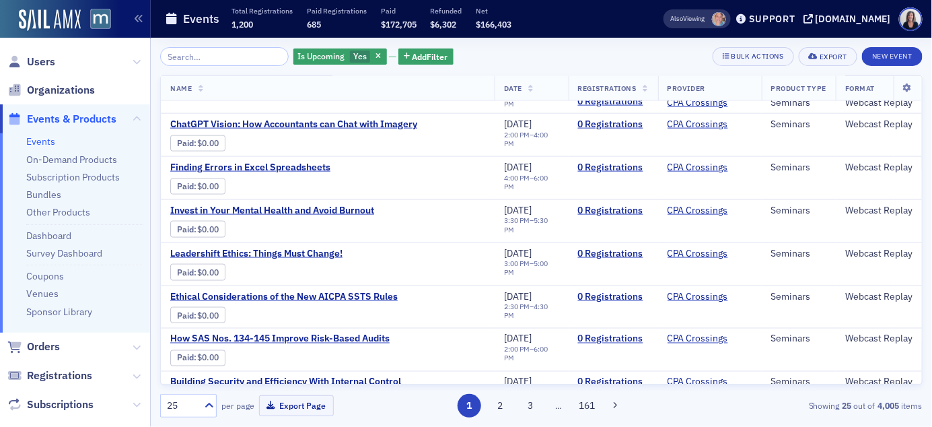
click at [246, 56] on input "search" at bounding box center [224, 56] width 128 height 19
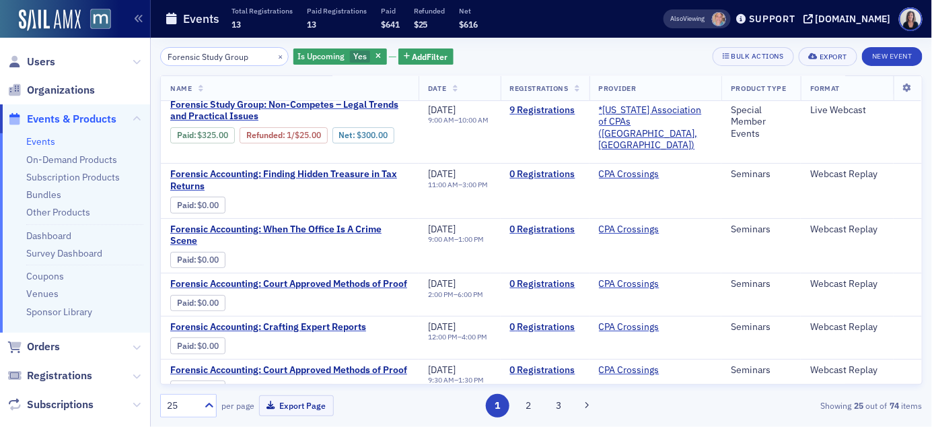
scroll to position [11, 0]
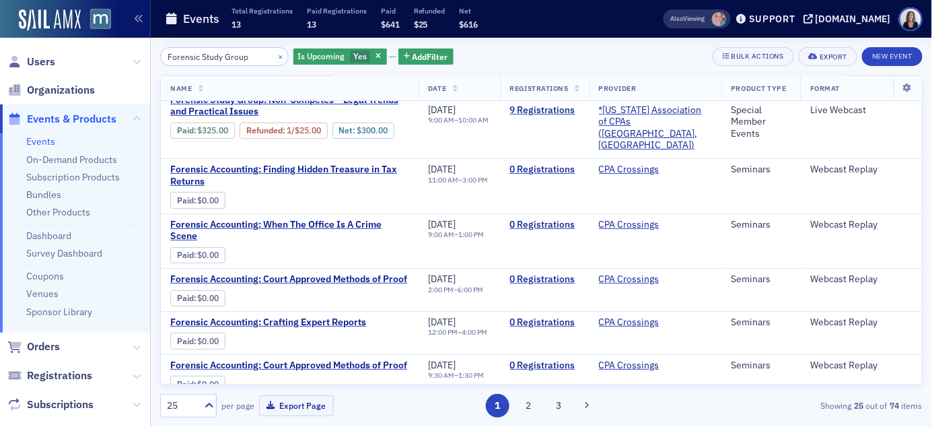
type input "Forensic Study Group"
click at [274, 53] on button "×" at bounding box center [280, 56] width 12 height 12
